Goal: Task Accomplishment & Management: Manage account settings

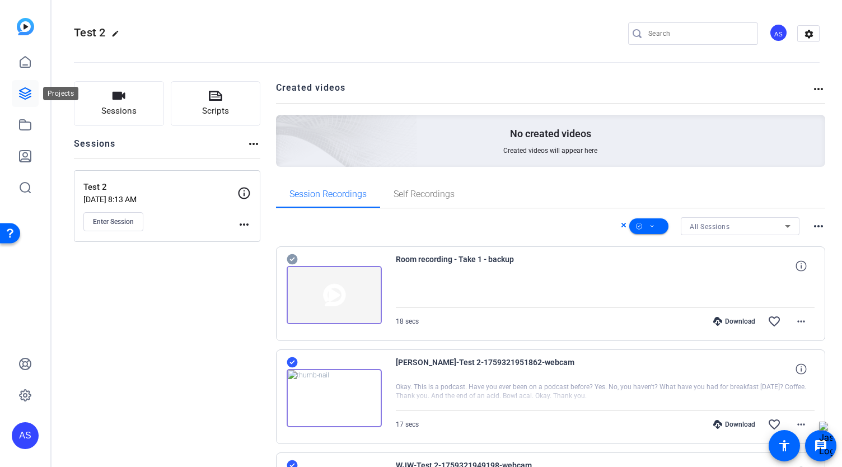
click at [25, 99] on icon at bounding box center [25, 93] width 11 height 11
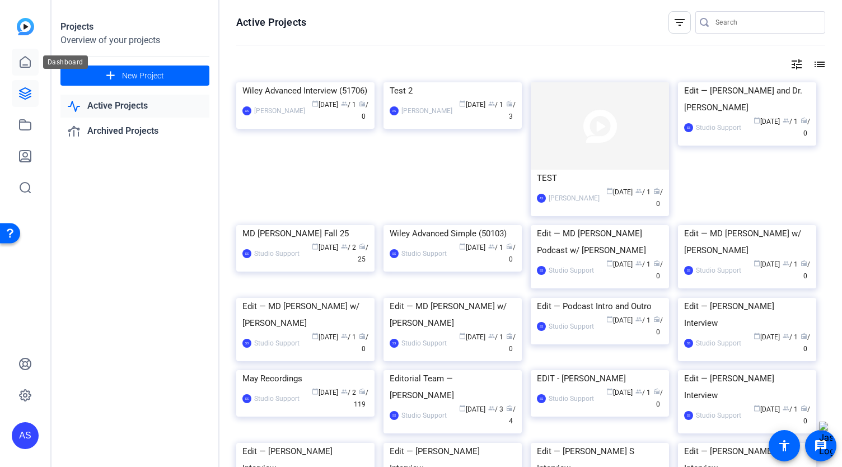
click at [17, 63] on link at bounding box center [25, 62] width 27 height 27
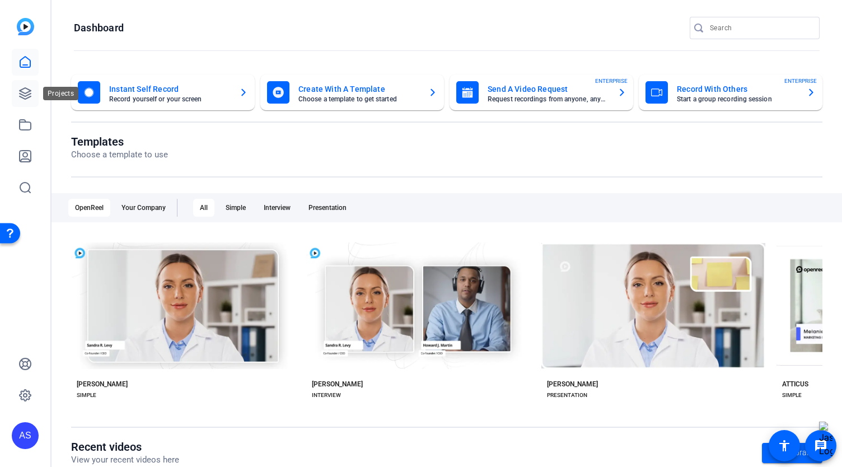
click at [25, 98] on icon at bounding box center [24, 93] width 13 height 13
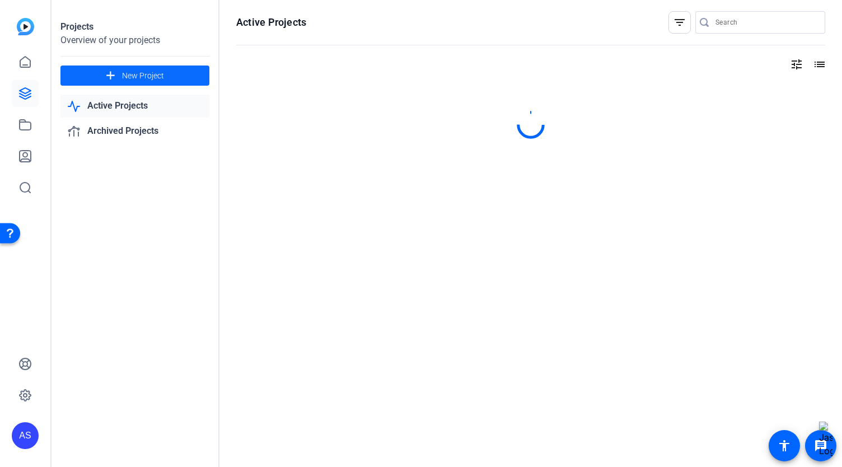
click at [129, 75] on span "New Project" at bounding box center [143, 76] width 42 height 12
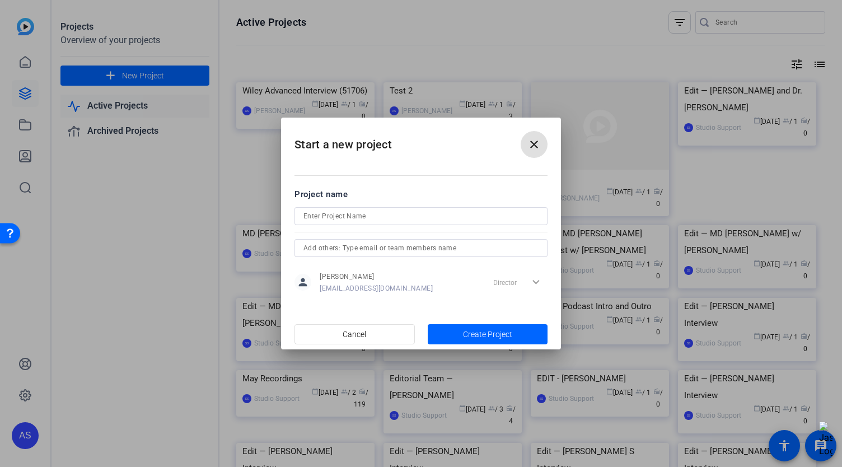
click at [332, 223] on div at bounding box center [420, 216] width 235 height 18
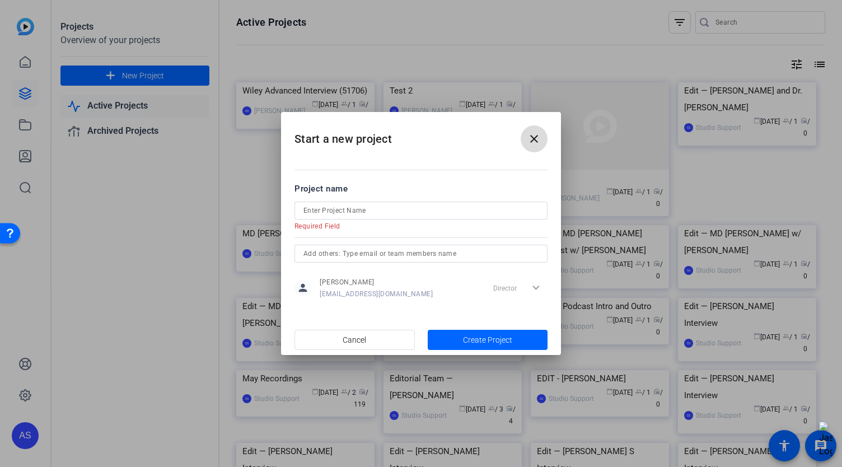
click at [532, 143] on mat-icon "close" at bounding box center [533, 138] width 13 height 13
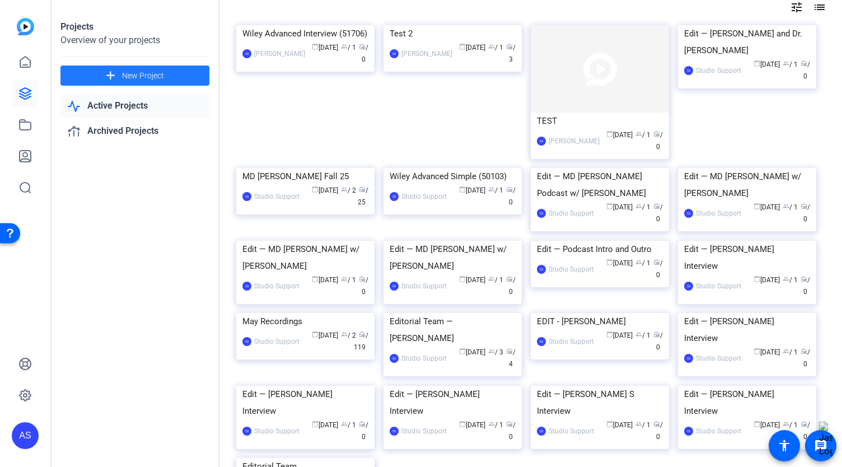
scroll to position [112, 0]
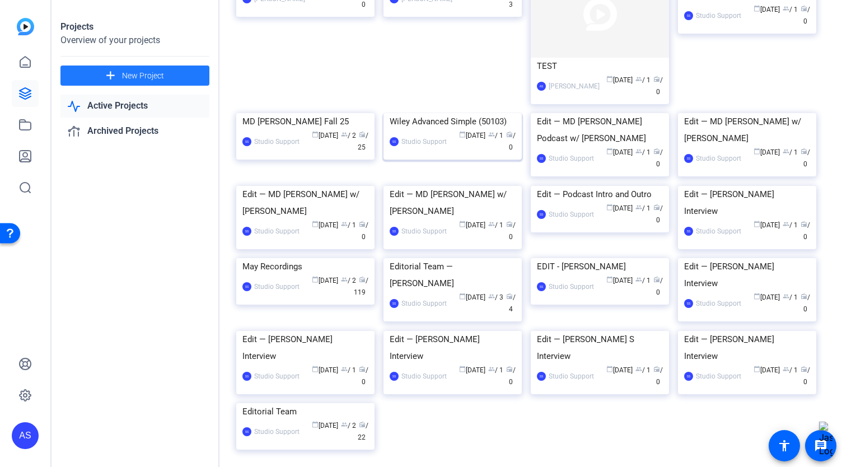
click at [431, 113] on img at bounding box center [452, 113] width 138 height 0
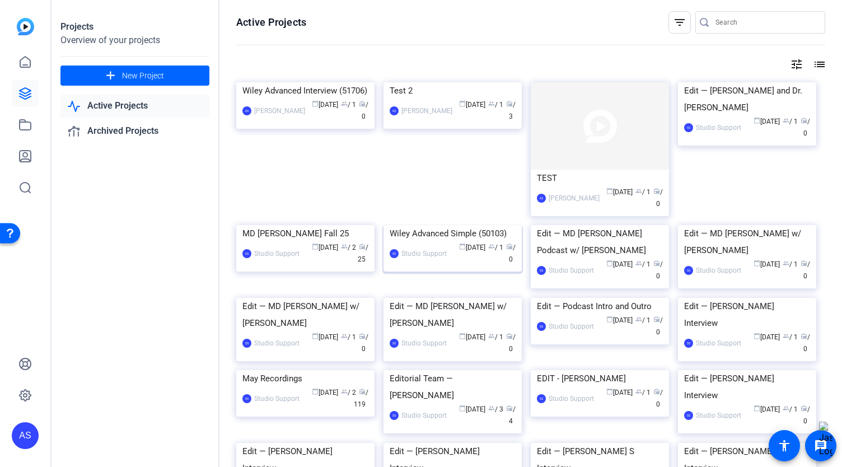
click at [476, 225] on img at bounding box center [452, 225] width 138 height 0
click at [459, 82] on img at bounding box center [452, 82] width 138 height 0
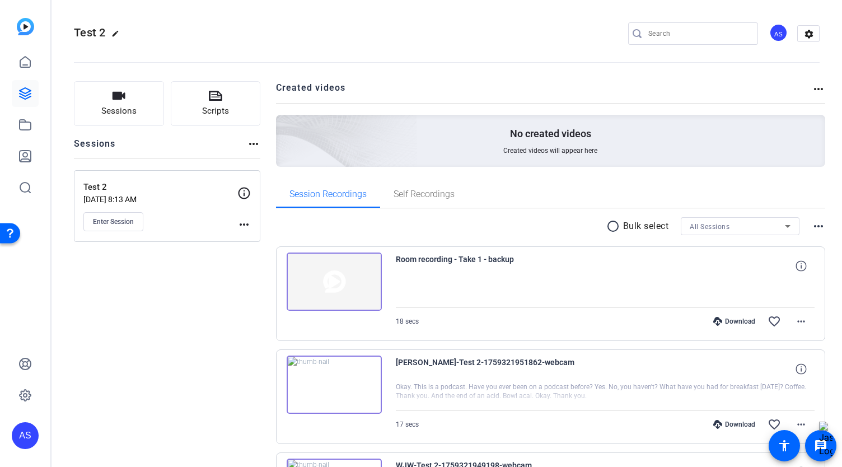
scroll to position [128, 0]
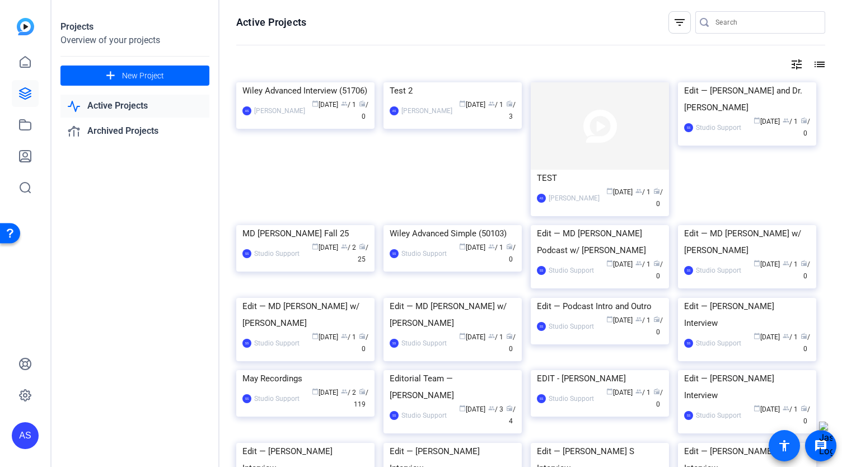
click at [785, 449] on mat-icon "accessibility" at bounding box center [783, 445] width 13 height 13
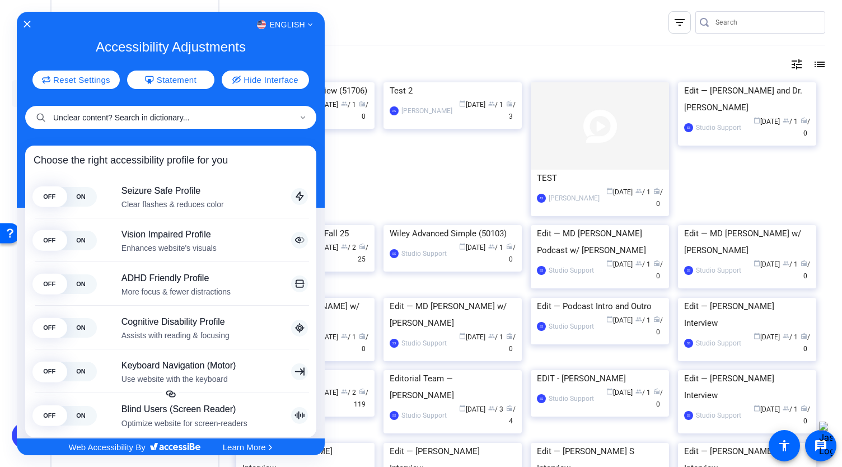
click at [141, 120] on input "Unclear content? Search in dictionary..." at bounding box center [170, 117] width 291 height 23
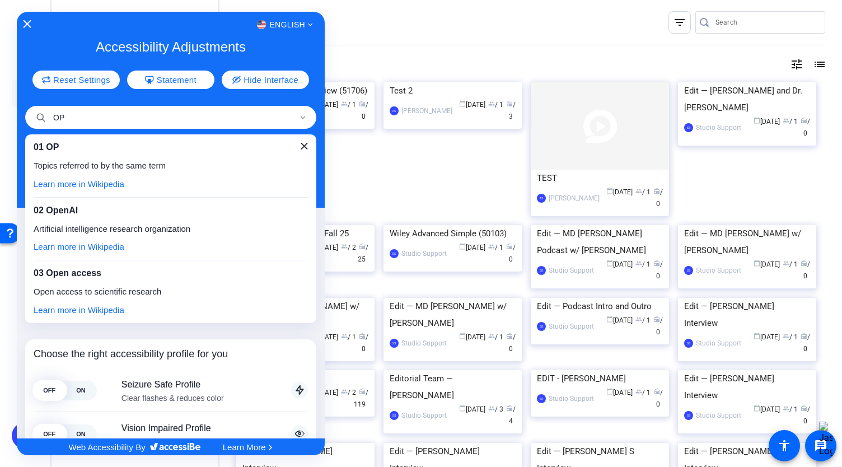
type input "OP"
click at [27, 26] on icon "Close Accessibility Interface" at bounding box center [27, 24] width 8 height 8
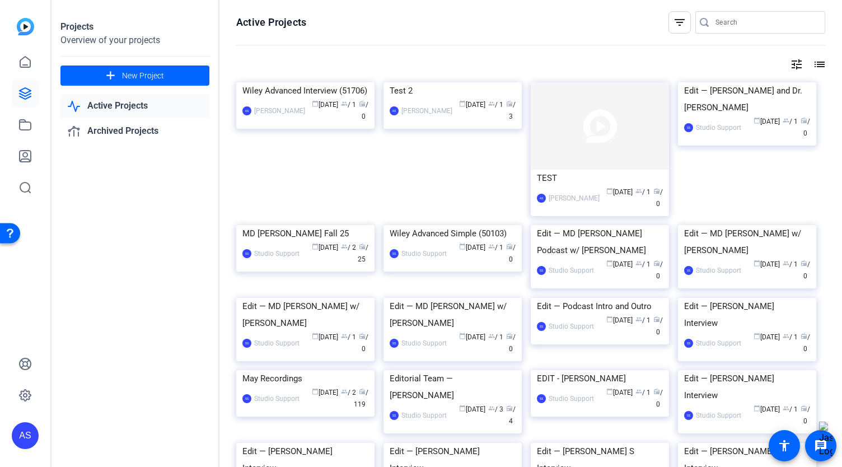
click at [8, 234] on div "Open Resource Center" at bounding box center [10, 232] width 9 height 9
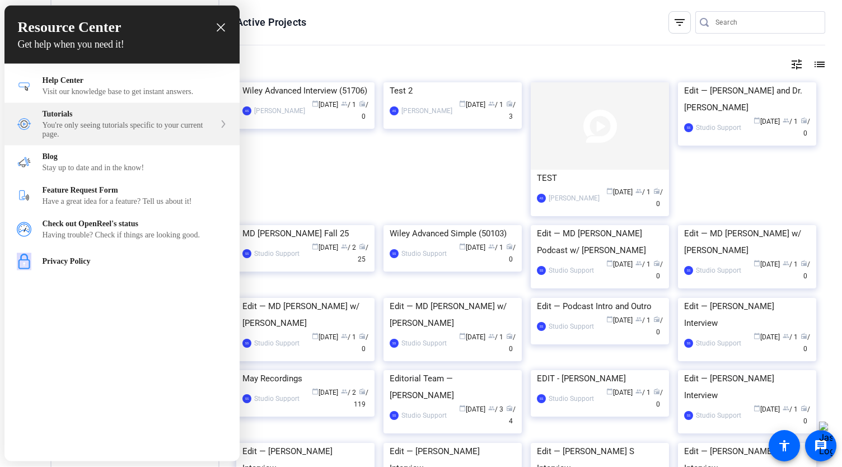
click at [71, 128] on div "You're only seeing tutorials specific to your current page." at bounding box center [129, 130] width 172 height 18
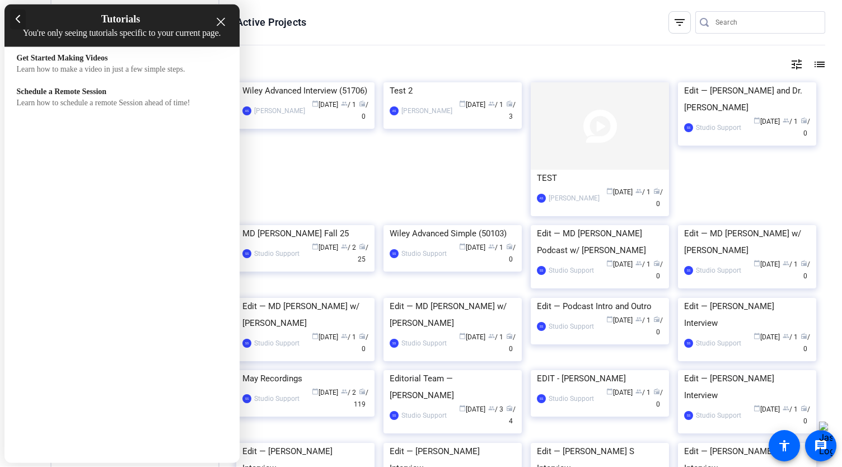
click at [21, 19] on div at bounding box center [18, 20] width 16 height 20
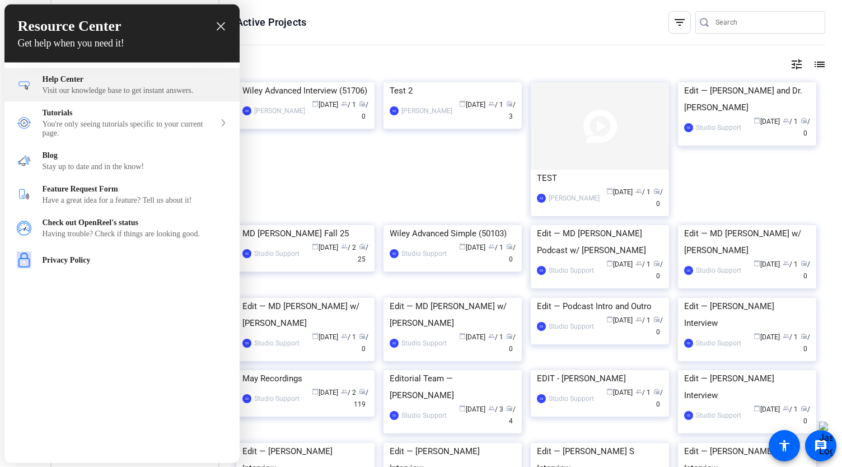
click at [52, 81] on div "Help Center" at bounding box center [135, 79] width 185 height 9
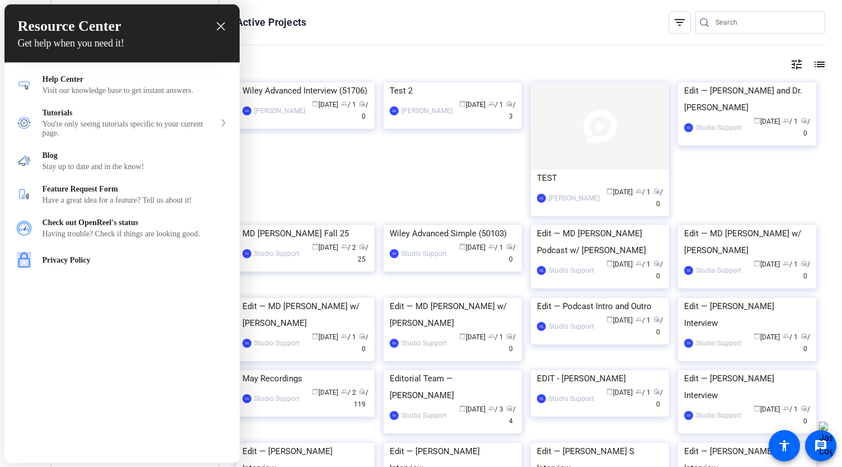
click at [218, 25] on div "close resource center" at bounding box center [220, 26] width 11 height 11
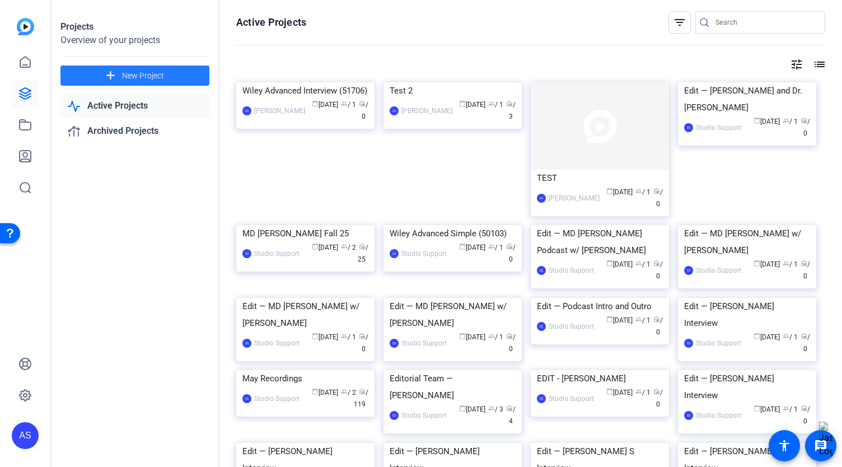
click at [137, 81] on span at bounding box center [134, 75] width 149 height 27
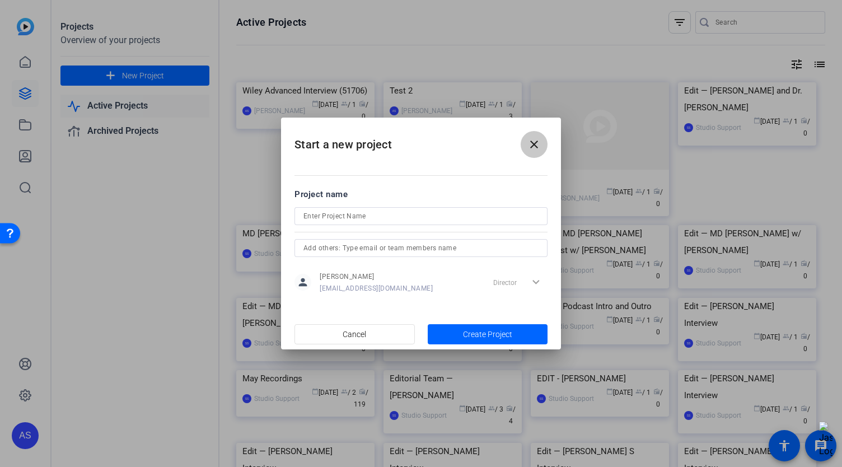
click at [523, 148] on span at bounding box center [533, 144] width 27 height 27
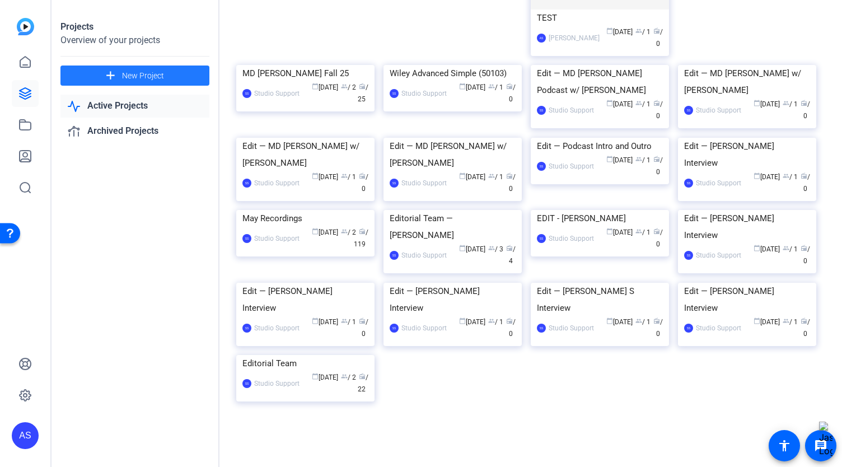
scroll to position [56, 0]
